Goal: Use online tool/utility: Utilize a website feature to perform a specific function

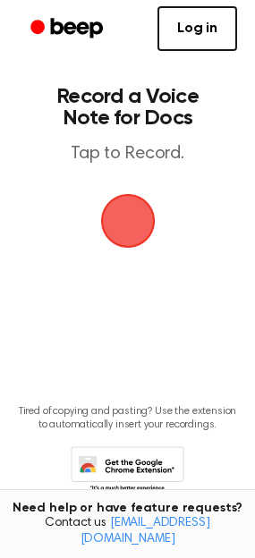
click at [123, 226] on span "button" at bounding box center [127, 221] width 55 height 55
click at [125, 220] on span "button" at bounding box center [127, 220] width 69 height 69
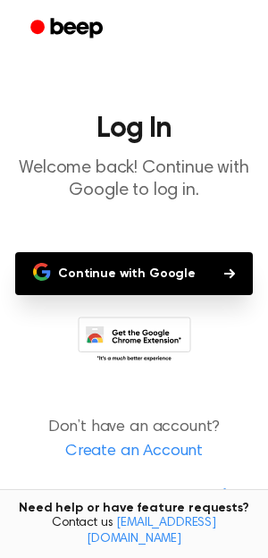
click at [149, 277] on button "Continue with Google" at bounding box center [134, 273] width 238 height 43
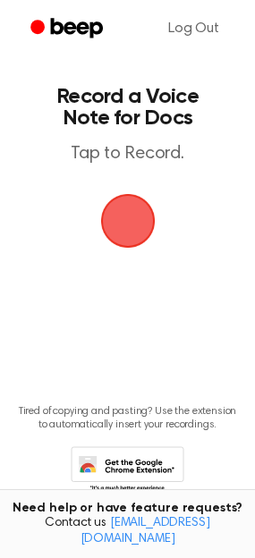
click at [124, 231] on span "button" at bounding box center [128, 221] width 64 height 64
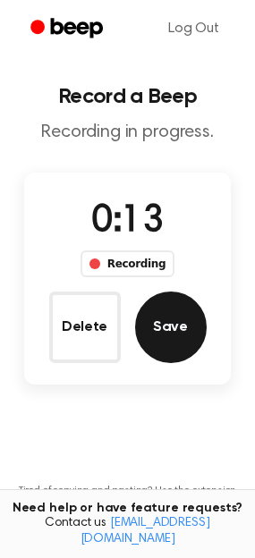
click at [172, 336] on button "Save" at bounding box center [171, 328] width 72 height 72
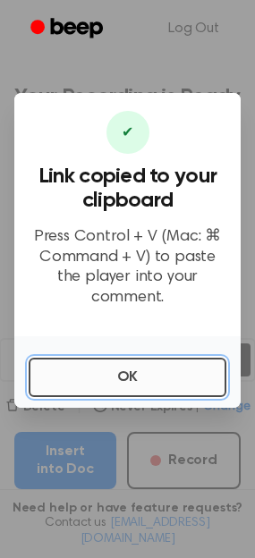
click at [167, 371] on button "OK" at bounding box center [128, 377] width 198 height 39
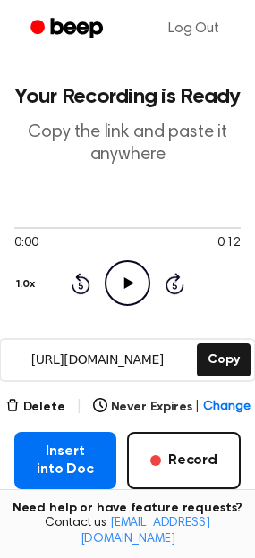
click at [124, 289] on icon "Play Audio" at bounding box center [128, 283] width 46 height 46
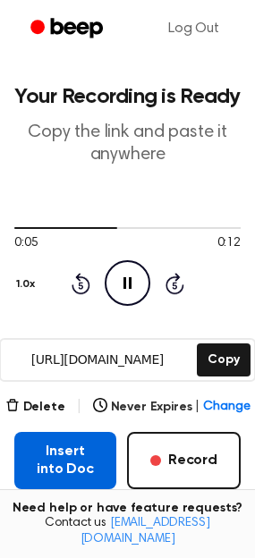
click at [56, 462] on button "Insert into Doc" at bounding box center [65, 460] width 102 height 57
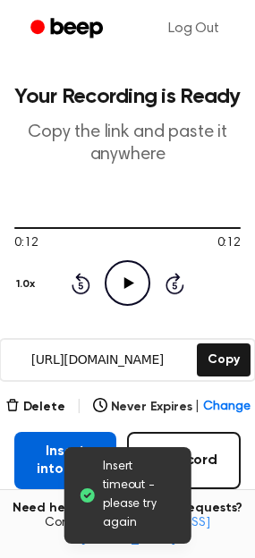
click at [47, 464] on button "Insert into Doc" at bounding box center [65, 460] width 102 height 57
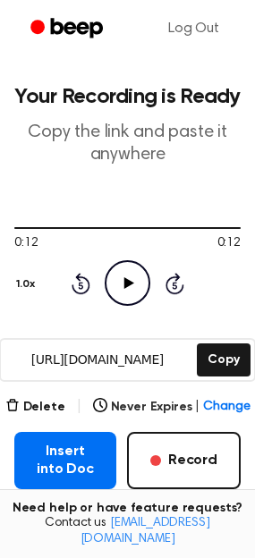
click at [134, 291] on icon "Play Audio" at bounding box center [128, 283] width 46 height 46
click at [135, 288] on icon "Play Audio" at bounding box center [128, 283] width 46 height 46
